Goal: Check status: Check status

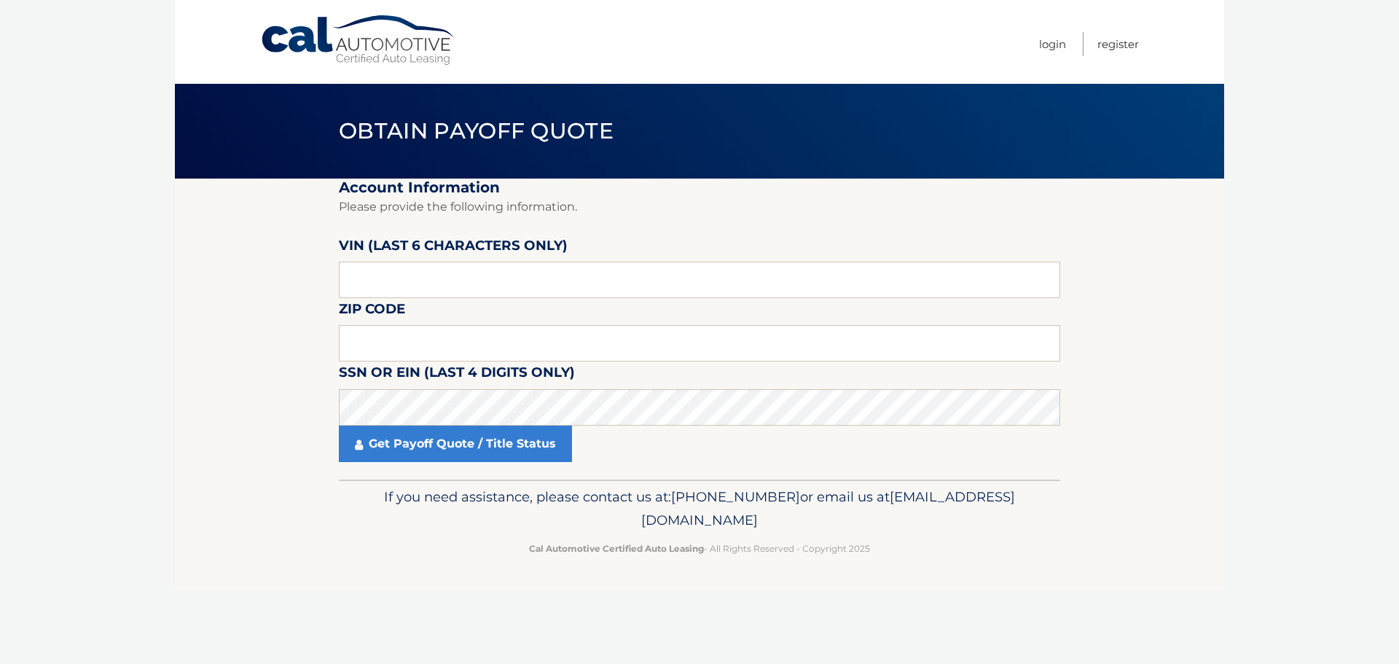
click at [479, 243] on label "VIN (last 6 characters only)" at bounding box center [453, 248] width 229 height 27
drag, startPoint x: 487, startPoint y: 257, endPoint x: 496, endPoint y: 278, distance: 23.8
click at [490, 235] on div "VIN (last 6 characters only)" at bounding box center [699, 235] width 721 height 0
drag, startPoint x: 496, startPoint y: 278, endPoint x: 515, endPoint y: 274, distance: 19.4
click at [497, 278] on input "text" at bounding box center [699, 280] width 721 height 36
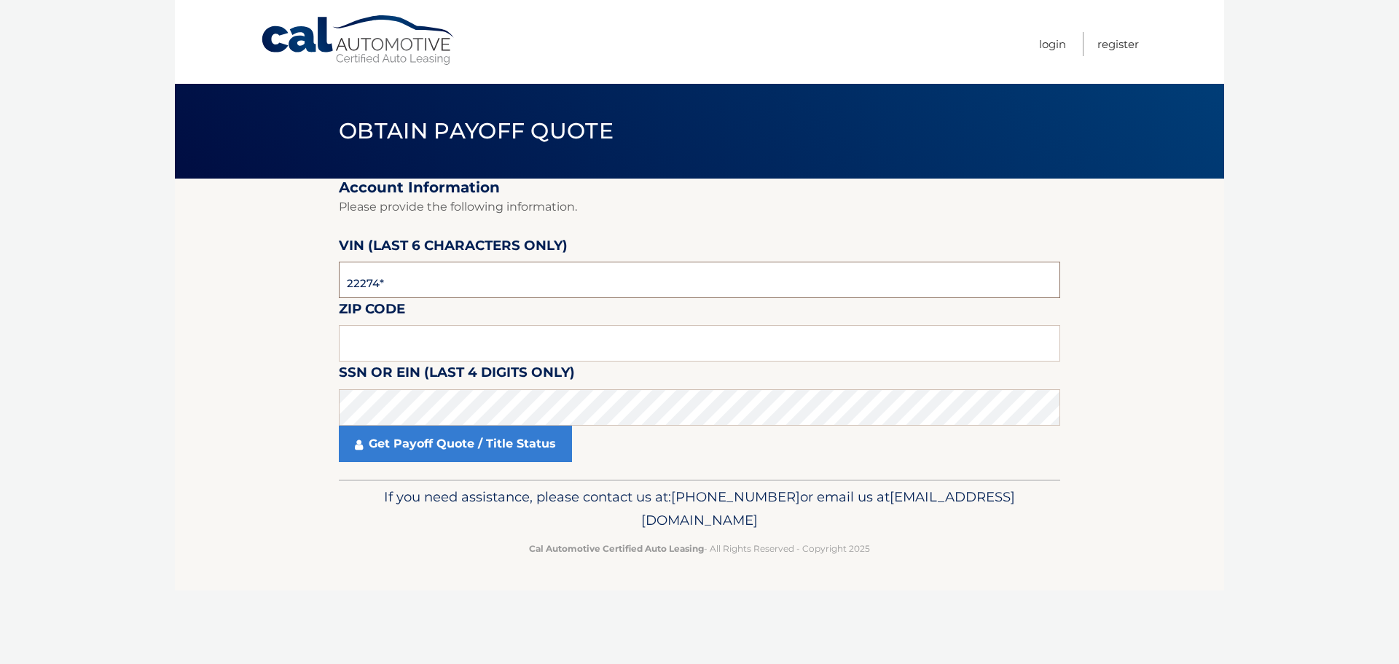
type input "222740"
type input "16506"
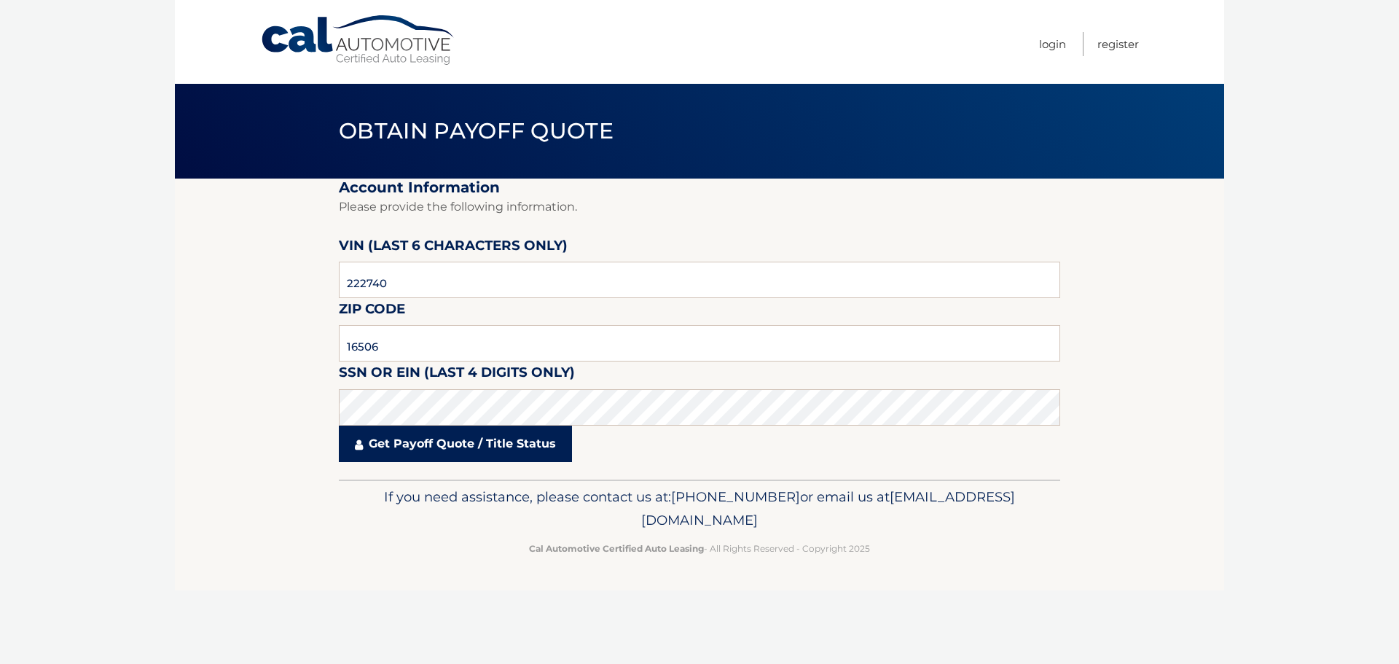
click at [399, 452] on link "Get Payoff Quote / Title Status" at bounding box center [455, 444] width 233 height 36
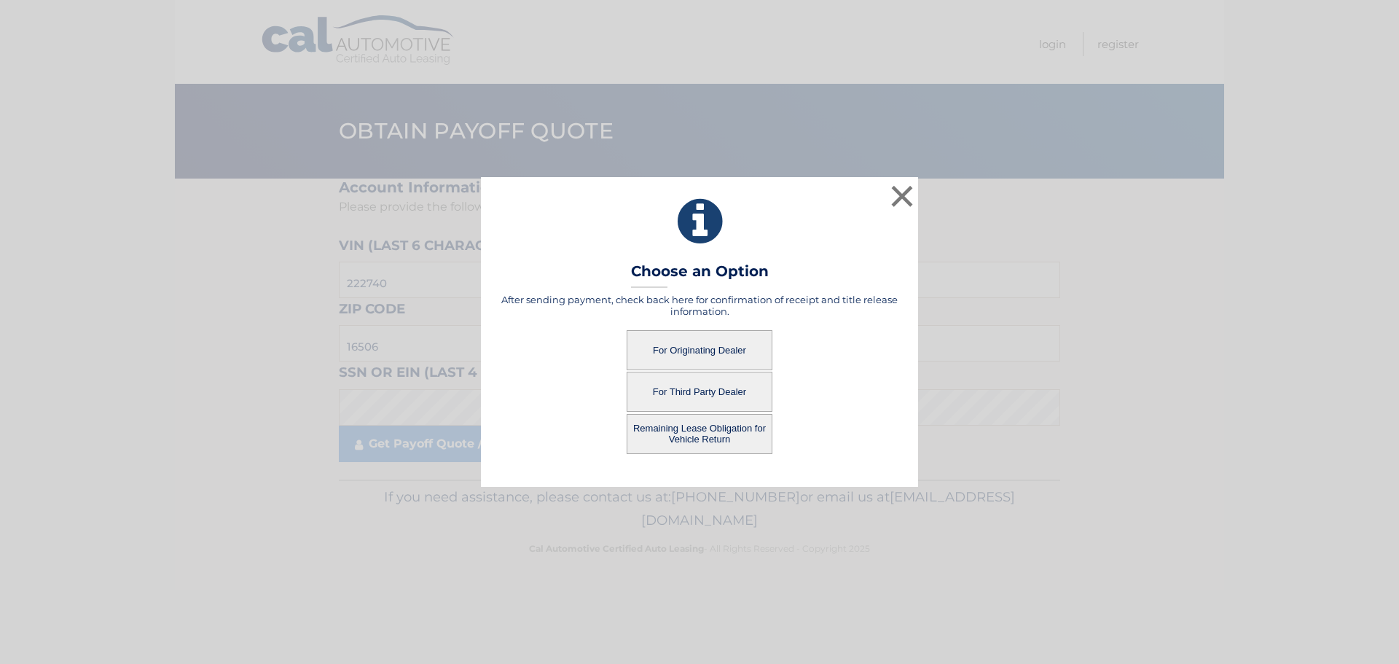
click at [646, 352] on button "For Originating Dealer" at bounding box center [700, 350] width 146 height 40
click at [719, 345] on button "For Originating Dealer" at bounding box center [700, 350] width 146 height 40
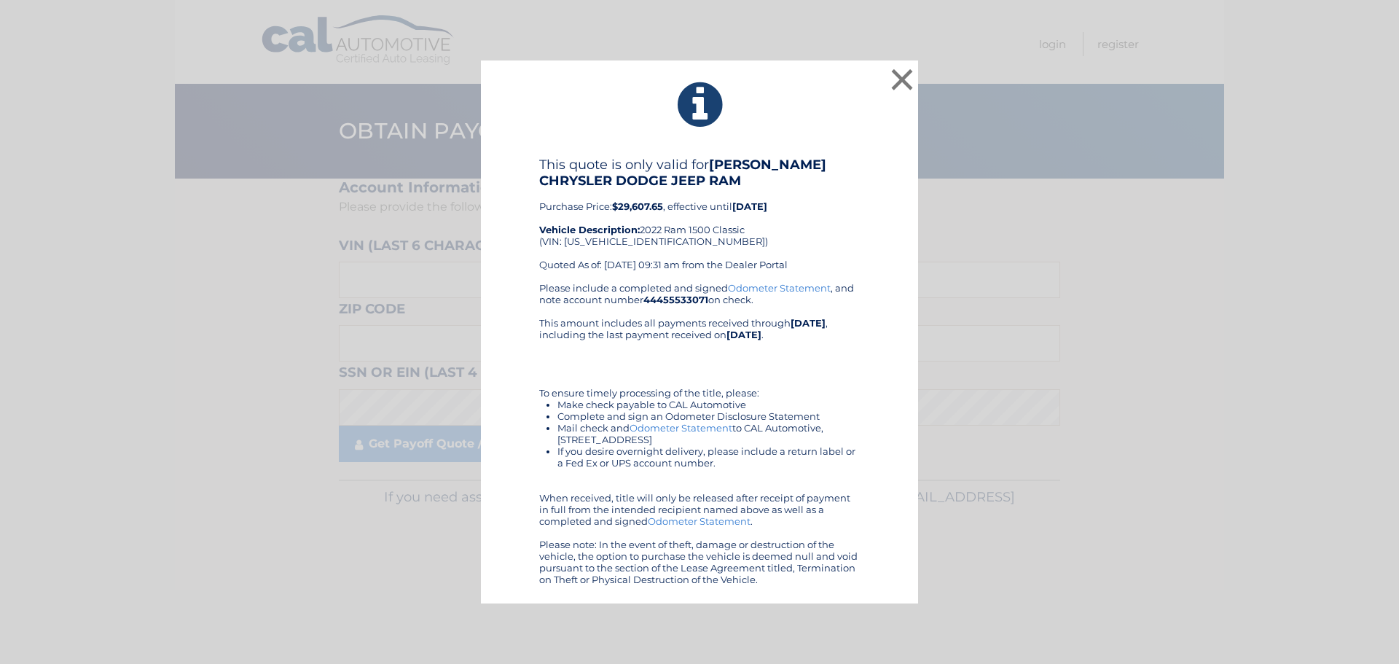
click at [614, 408] on li "Make check payable to CAL Automotive" at bounding box center [708, 405] width 302 height 12
click at [900, 65] on button "×" at bounding box center [902, 79] width 29 height 29
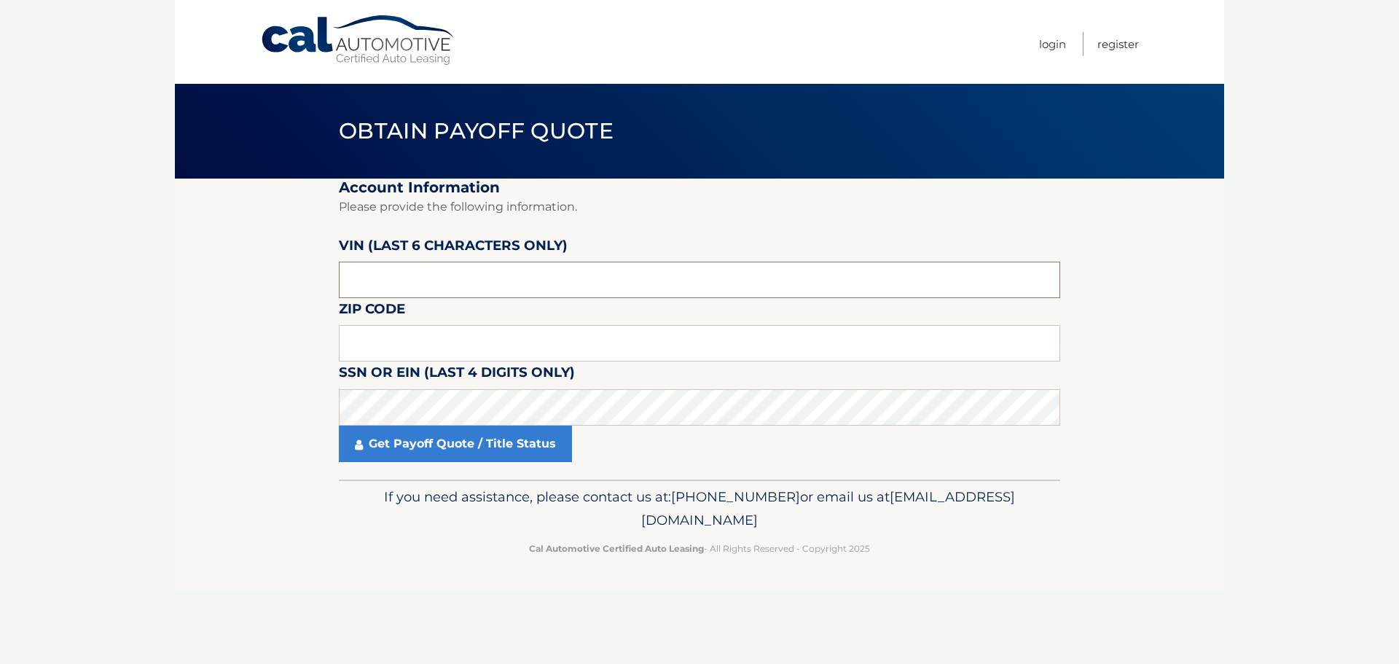
click at [535, 283] on input "text" at bounding box center [699, 280] width 721 height 36
type input "222741"
type input "16506"
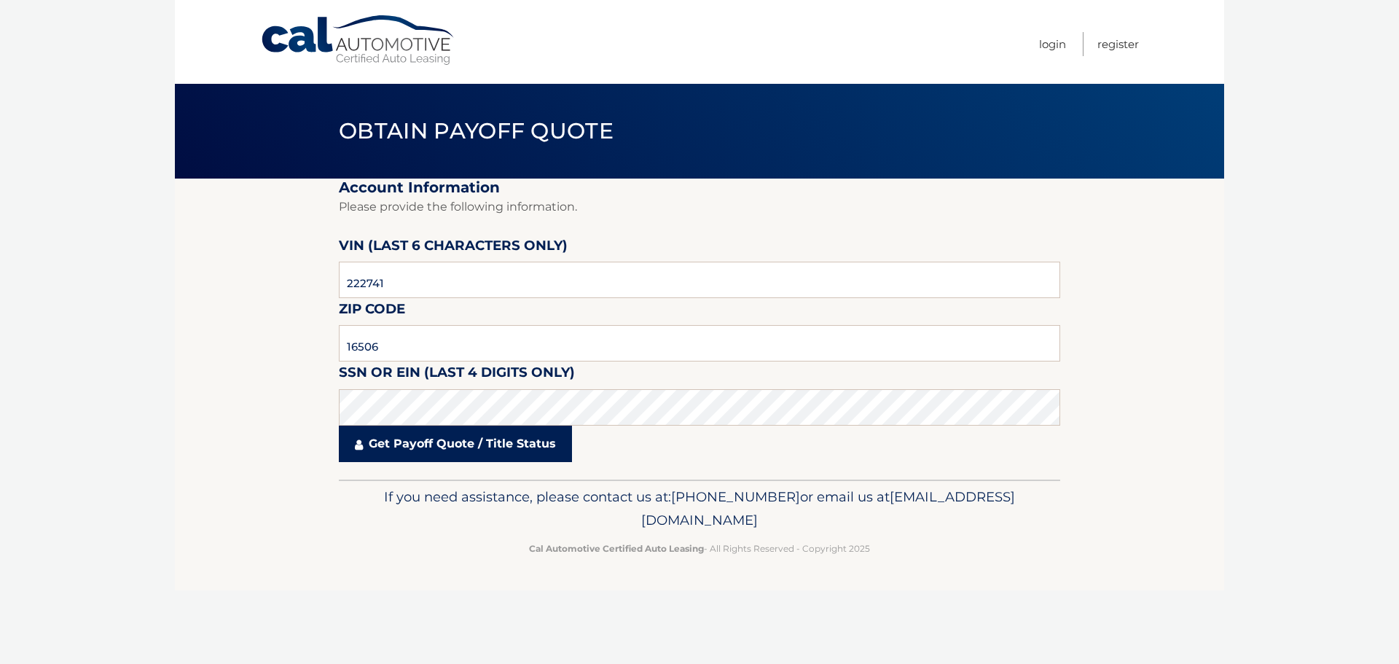
click at [456, 450] on link "Get Payoff Quote / Title Status" at bounding box center [455, 444] width 233 height 36
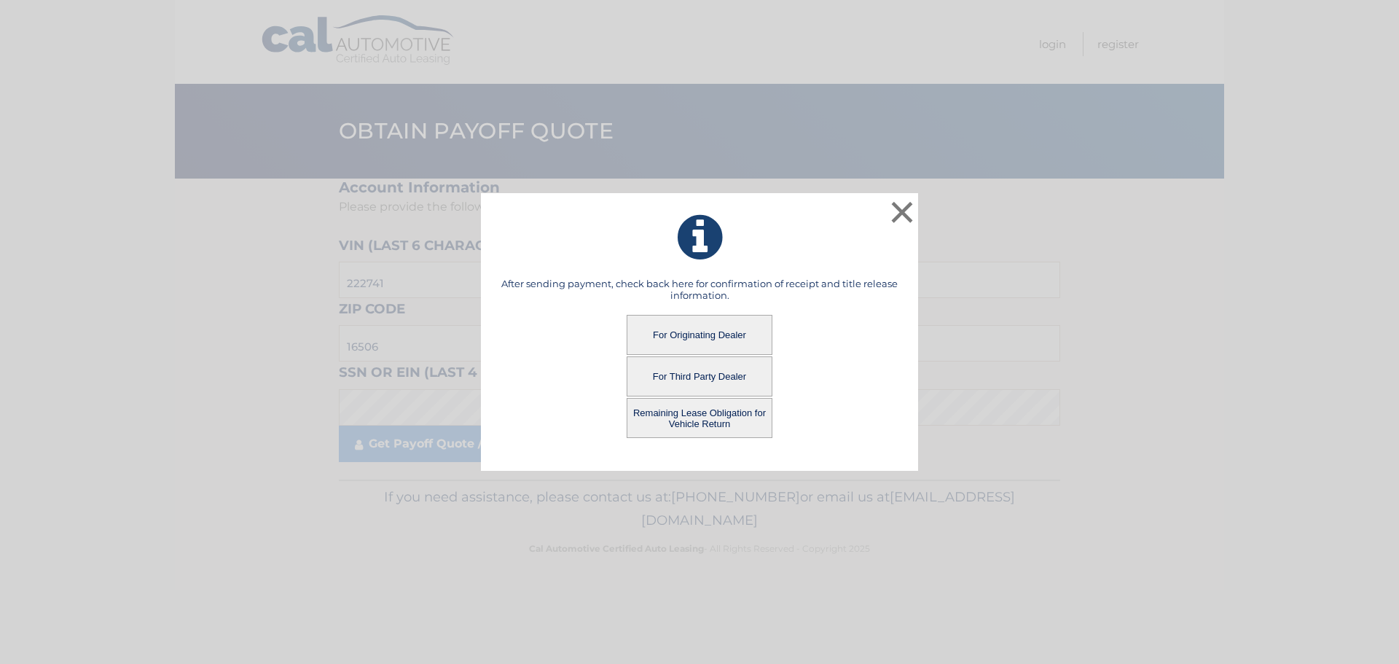
click at [700, 334] on button "For Originating Dealer" at bounding box center [700, 335] width 146 height 40
click at [700, 335] on button "For Originating Dealer" at bounding box center [700, 335] width 146 height 40
